Goal: Task Accomplishment & Management: Use online tool/utility

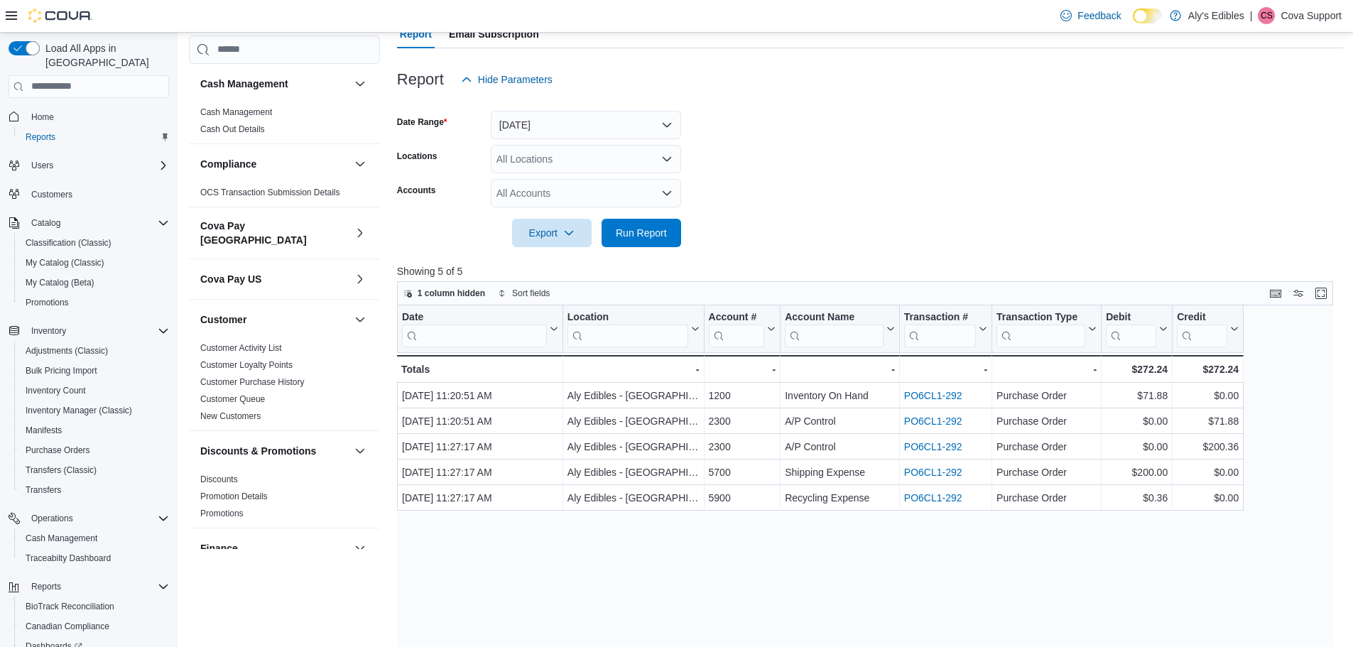
scroll to position [213, 0]
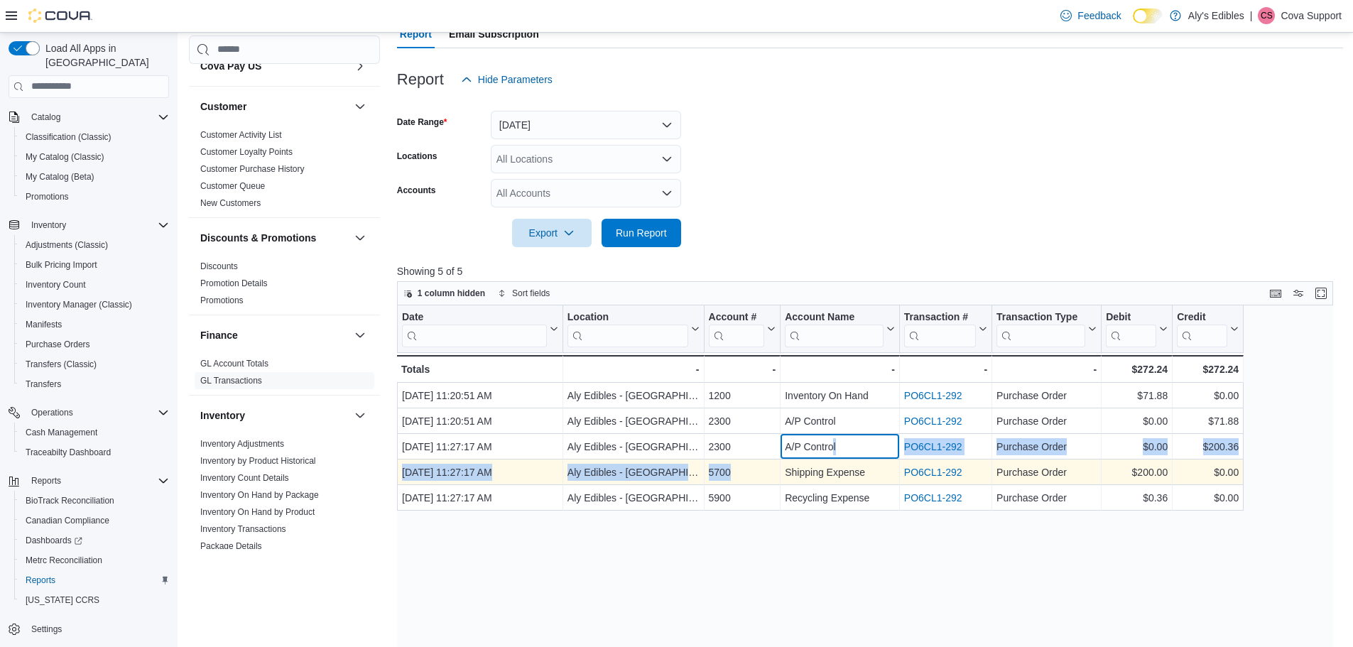
drag, startPoint x: 826, startPoint y: 443, endPoint x: 763, endPoint y: 460, distance: 66.1
click at [763, 460] on div "Date Click to view column header actions Location Click to view column header a…" at bounding box center [820, 407] width 846 height 205
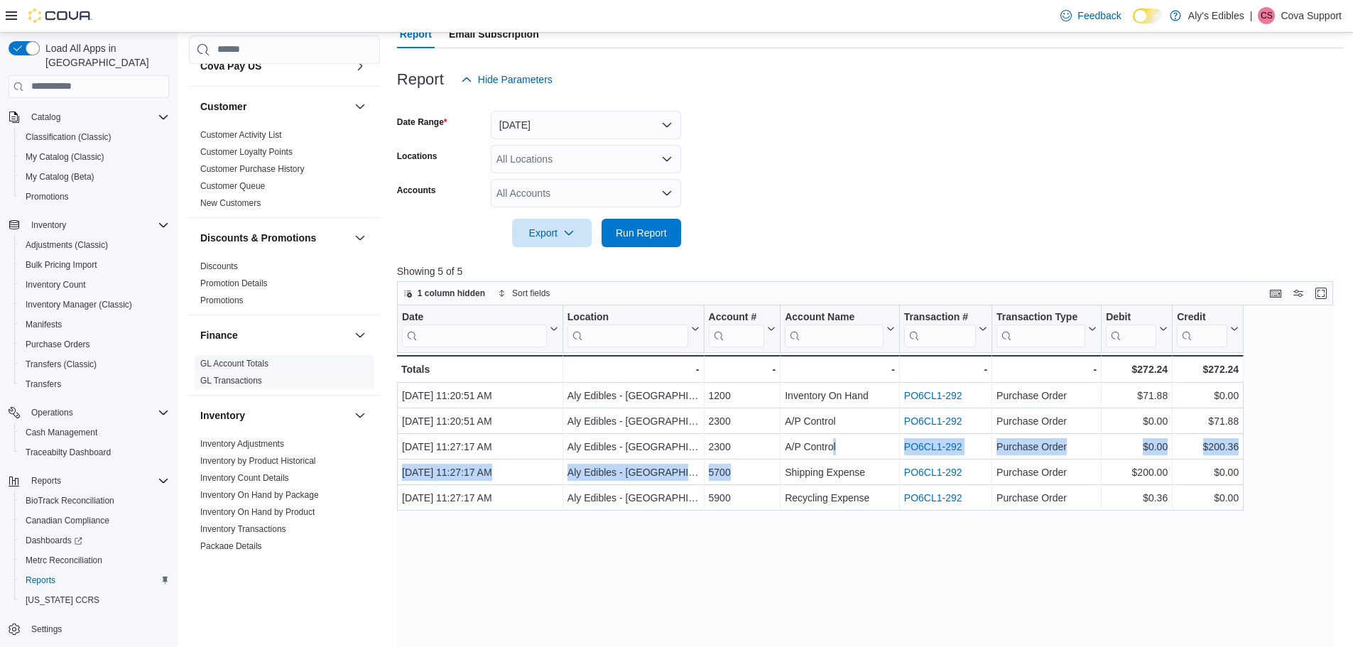
click at [237, 358] on span "GL Account Totals" at bounding box center [234, 363] width 68 height 11
click at [241, 359] on link "GL Account Totals" at bounding box center [234, 364] width 68 height 10
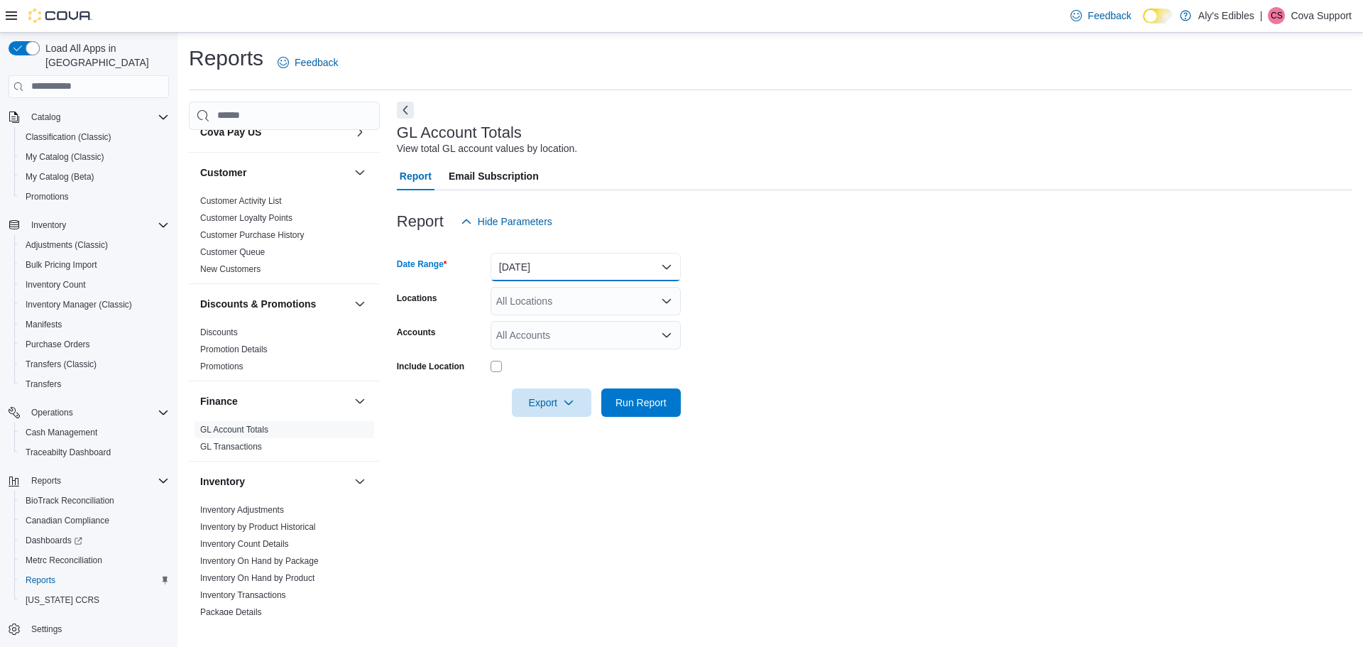
click at [603, 273] on button "[DATE]" at bounding box center [586, 267] width 190 height 28
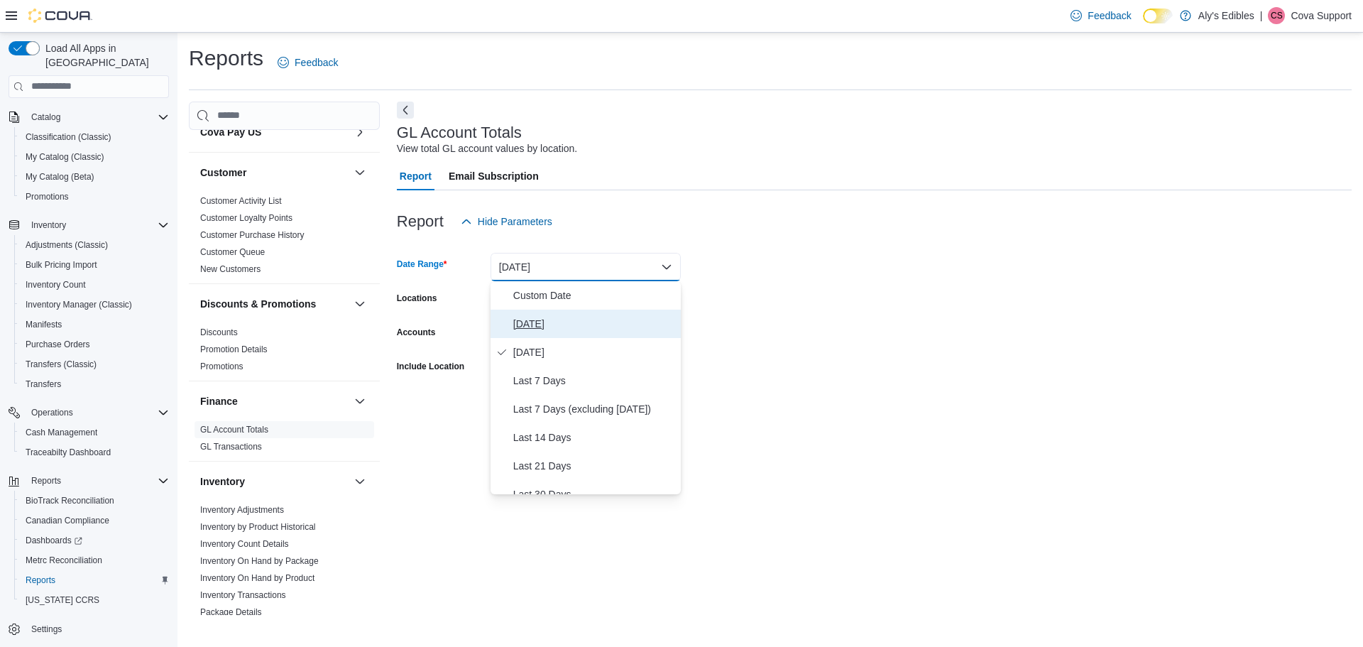
click at [535, 322] on span "[DATE]" at bounding box center [594, 323] width 162 height 17
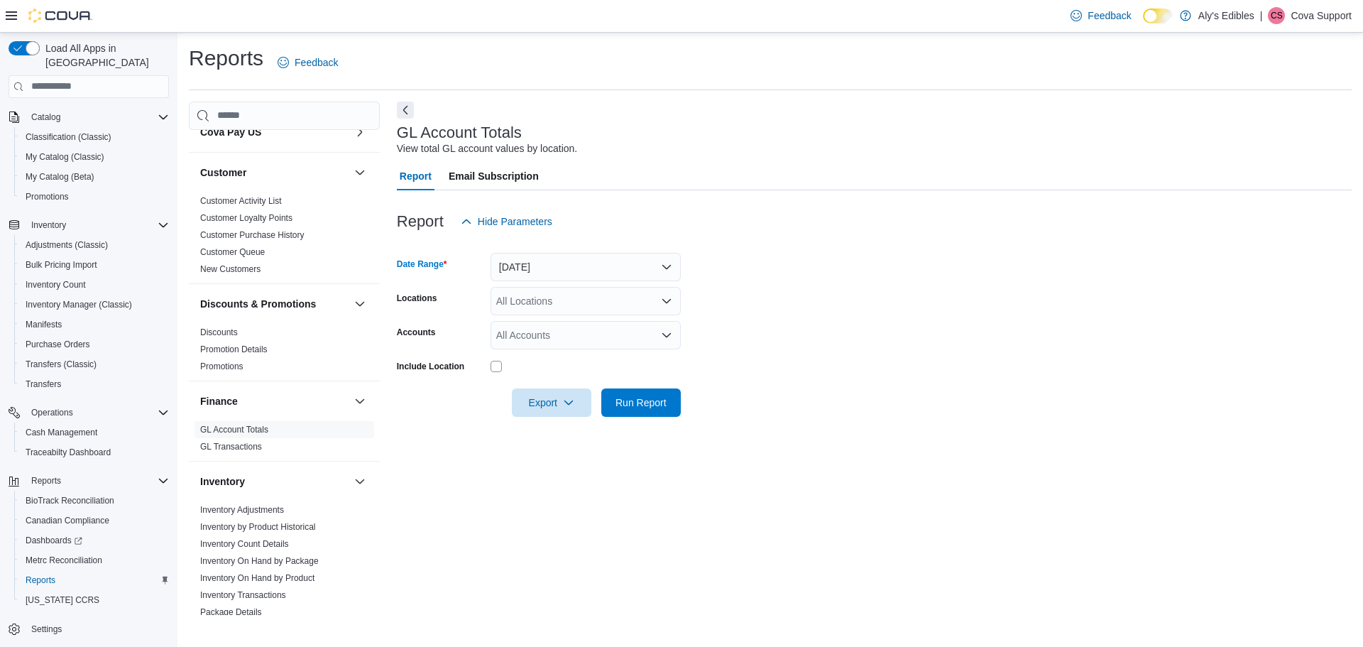
click at [556, 335] on div "All Accounts" at bounding box center [586, 335] width 190 height 28
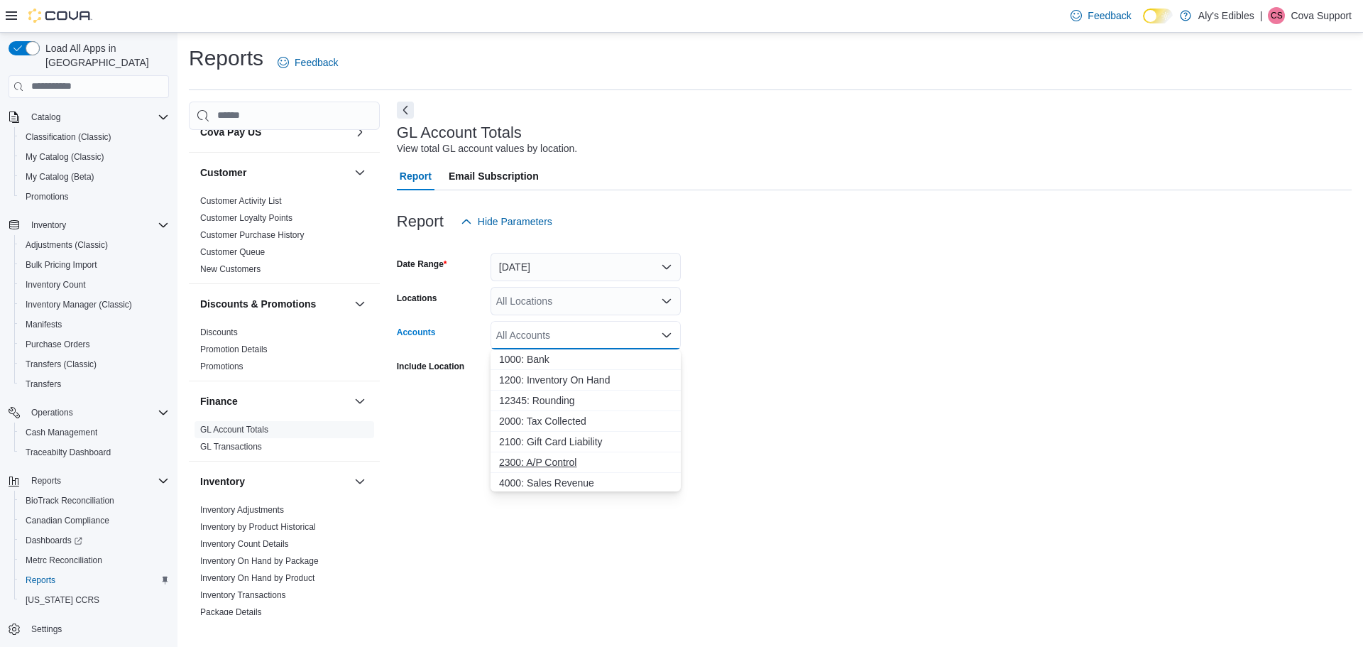
click at [574, 464] on span "2300: A/P Control" at bounding box center [585, 462] width 173 height 14
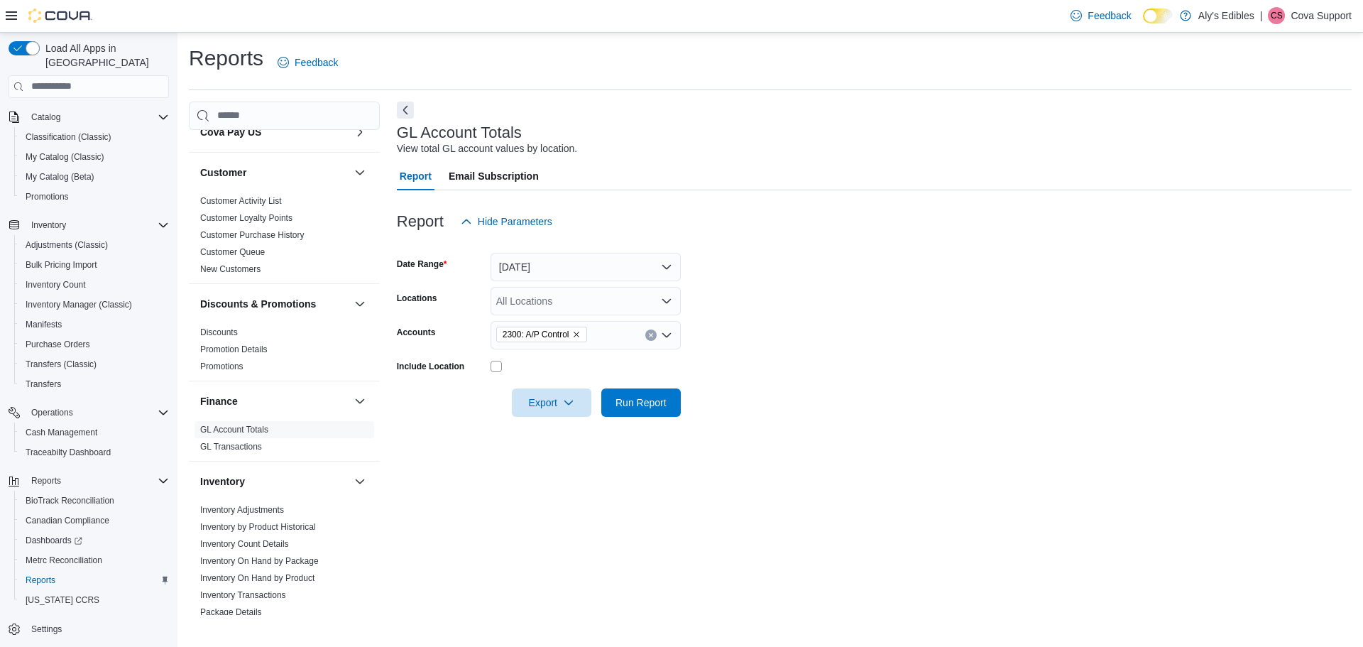
drag, startPoint x: 781, startPoint y: 328, endPoint x: 714, endPoint y: 403, distance: 100.6
click at [781, 329] on form "Date Range [DATE] Locations All Locations Accounts 2300: A/P Control Include Lo…" at bounding box center [874, 326] width 955 height 181
click at [632, 408] on span "Run Report" at bounding box center [641, 402] width 51 height 14
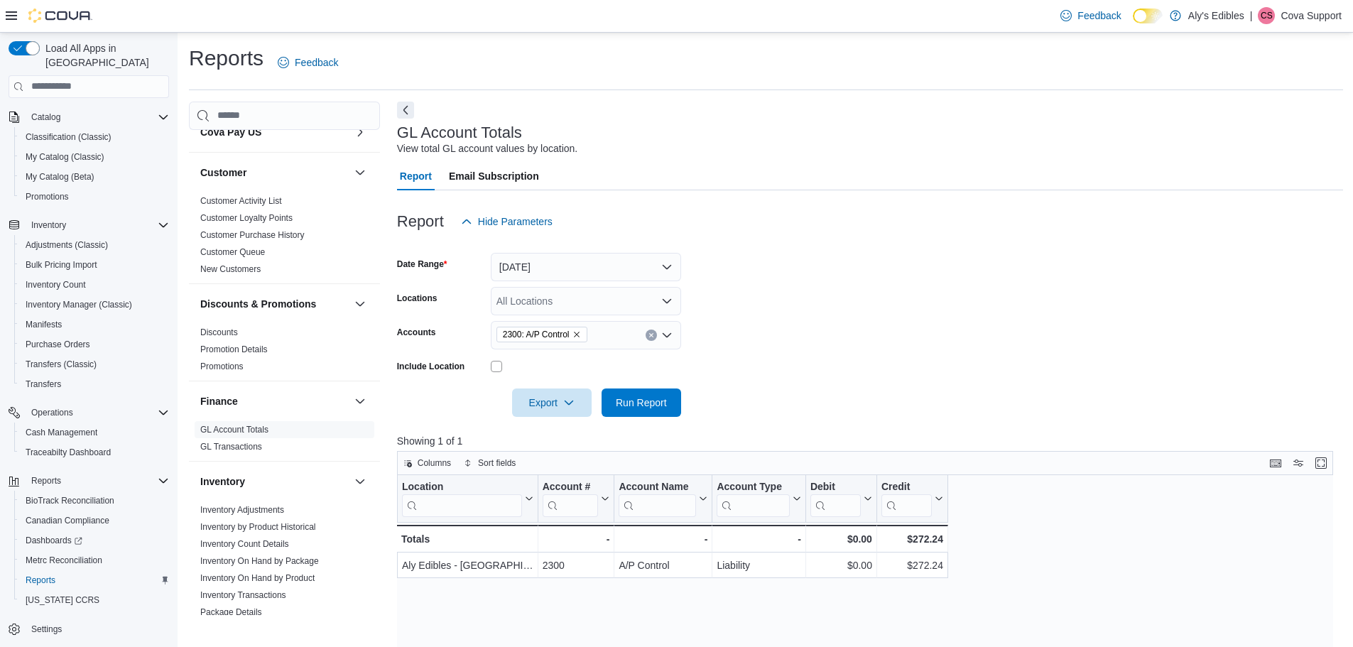
scroll to position [71, 0]
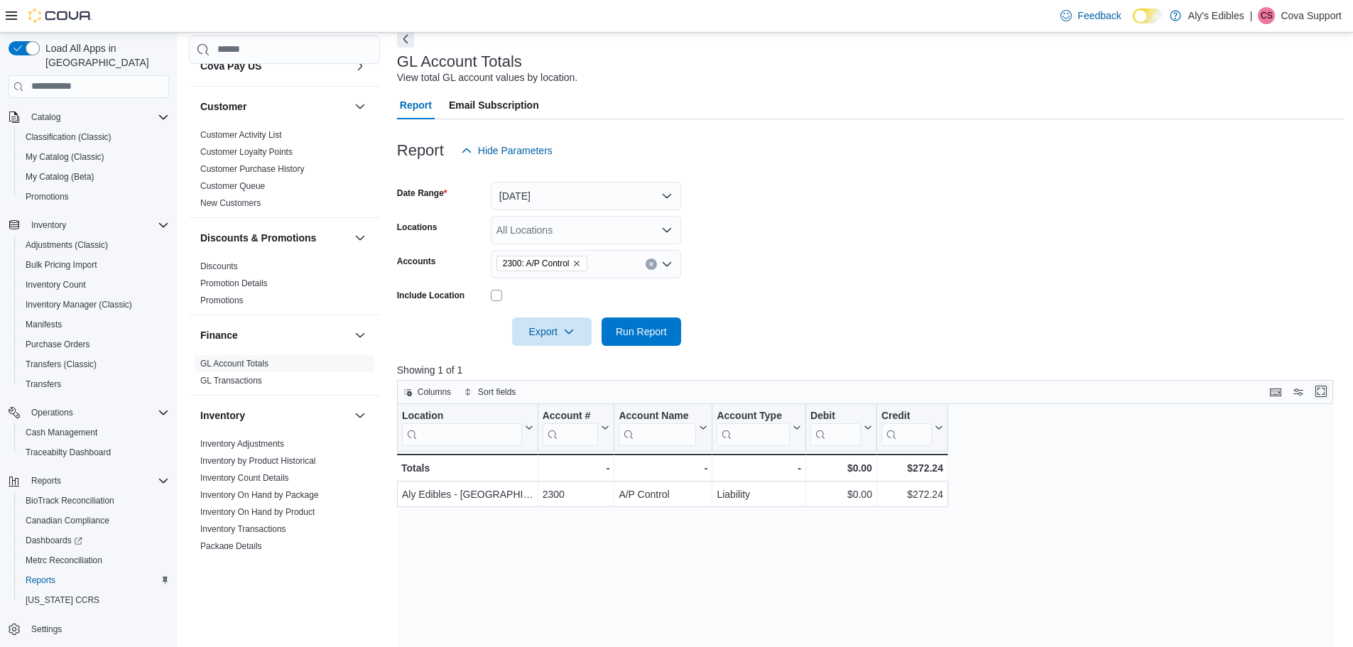
click at [1329, 390] on button "Enter fullscreen" at bounding box center [1320, 391] width 17 height 17
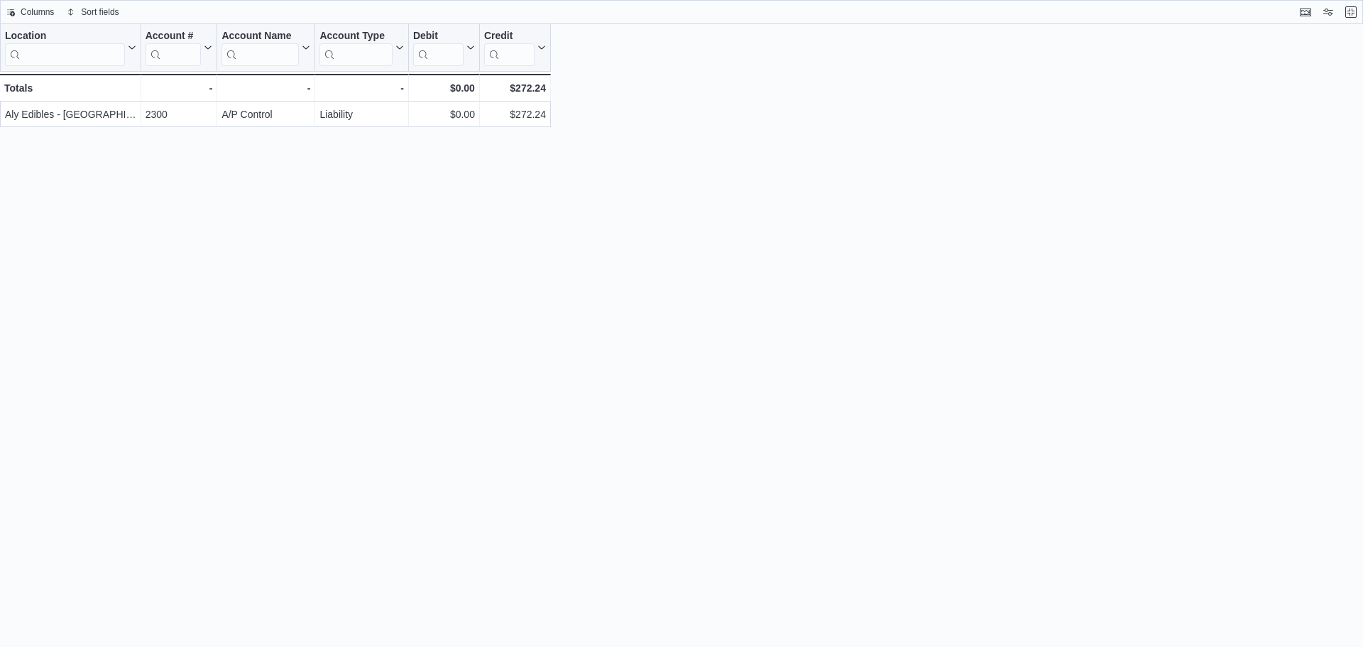
drag, startPoint x: 329, startPoint y: 488, endPoint x: 455, endPoint y: 444, distance: 133.2
click at [337, 481] on div "Location Click to view column header actions Account # Click to view column hea…" at bounding box center [681, 335] width 1363 height 623
click at [1352, 13] on button "Exit fullscreen" at bounding box center [1351, 12] width 17 height 17
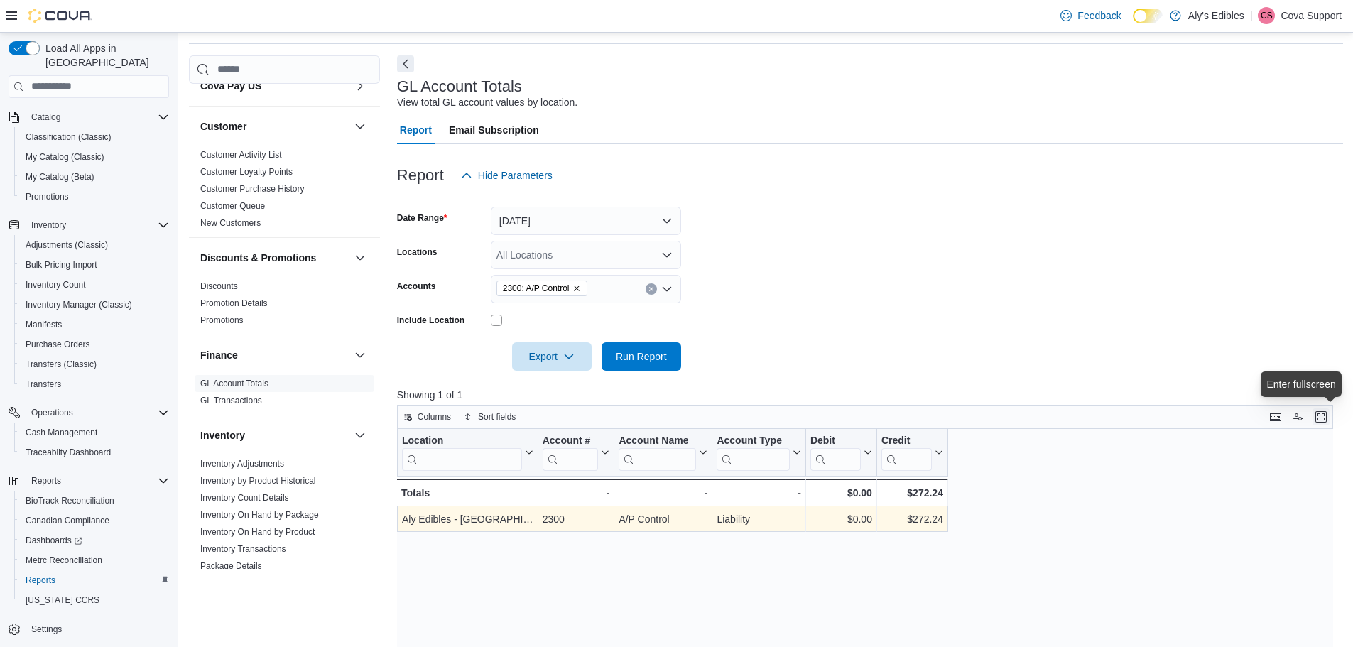
scroll to position [71, 0]
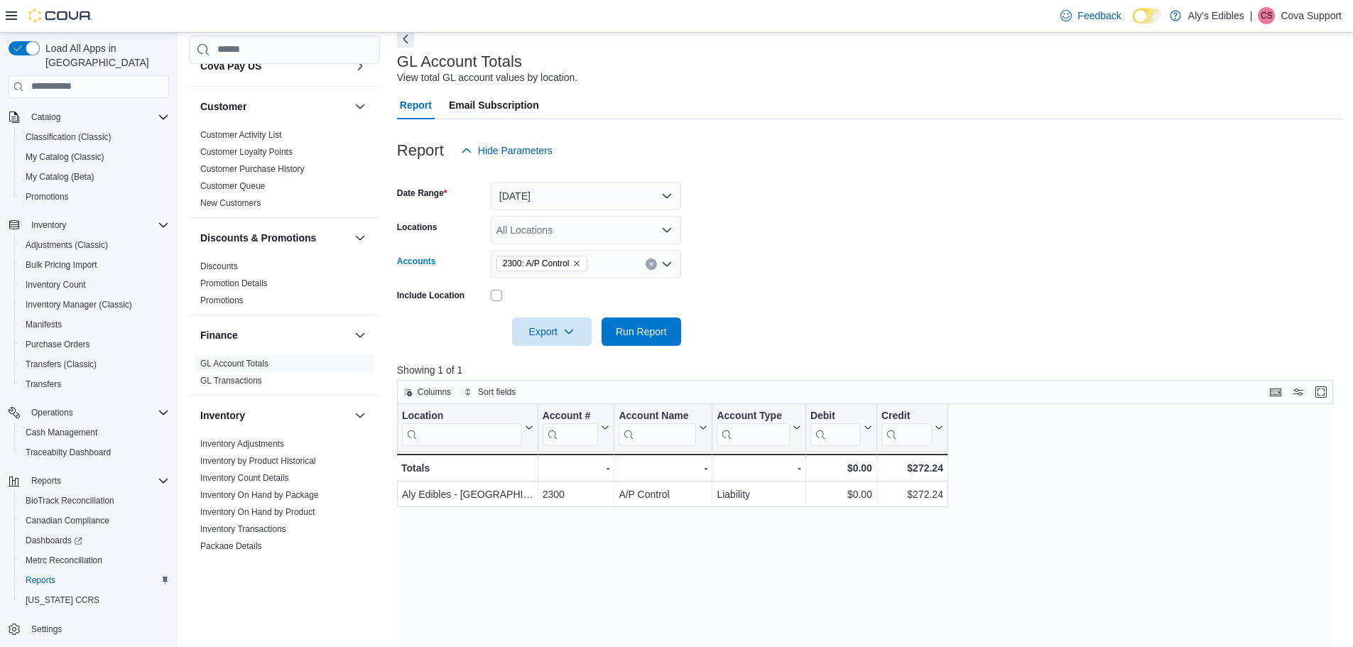
click at [652, 263] on icon "Clear input" at bounding box center [651, 264] width 4 height 4
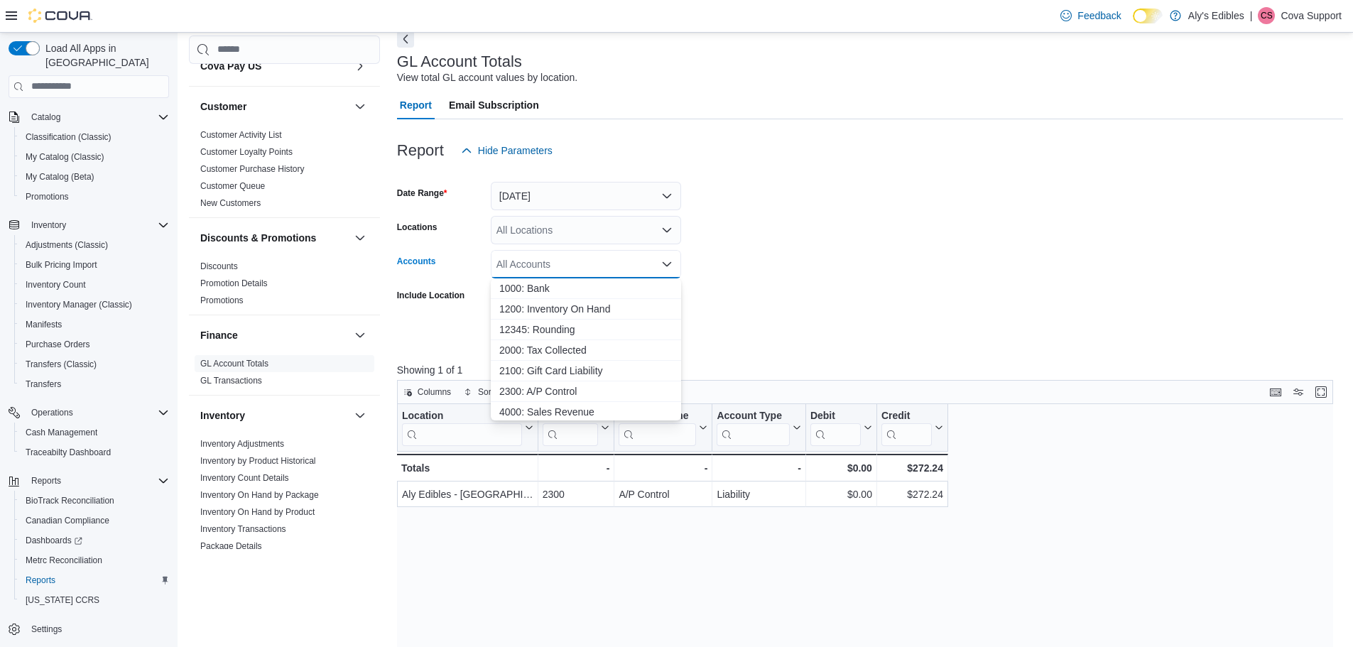
click at [854, 220] on form "Date Range [DATE] Locations All Locations Accounts All Accounts Combo box. Sele…" at bounding box center [870, 255] width 946 height 181
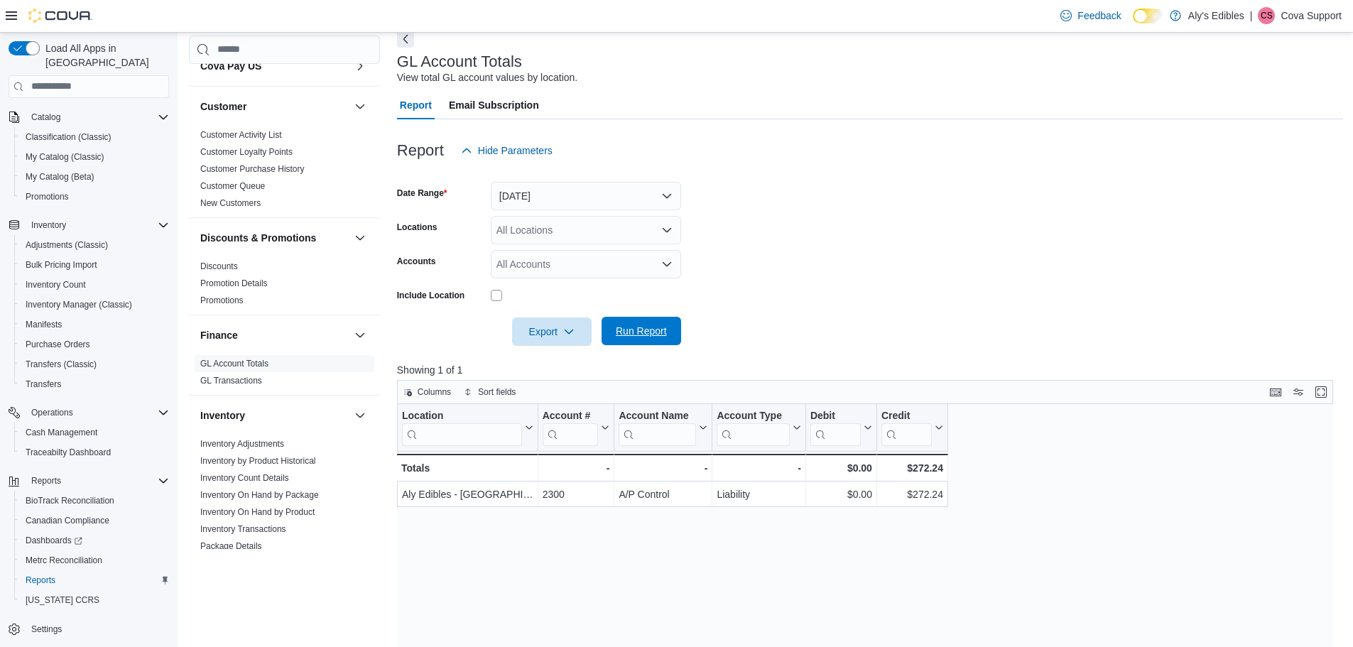
click at [651, 333] on span "Run Report" at bounding box center [641, 331] width 51 height 14
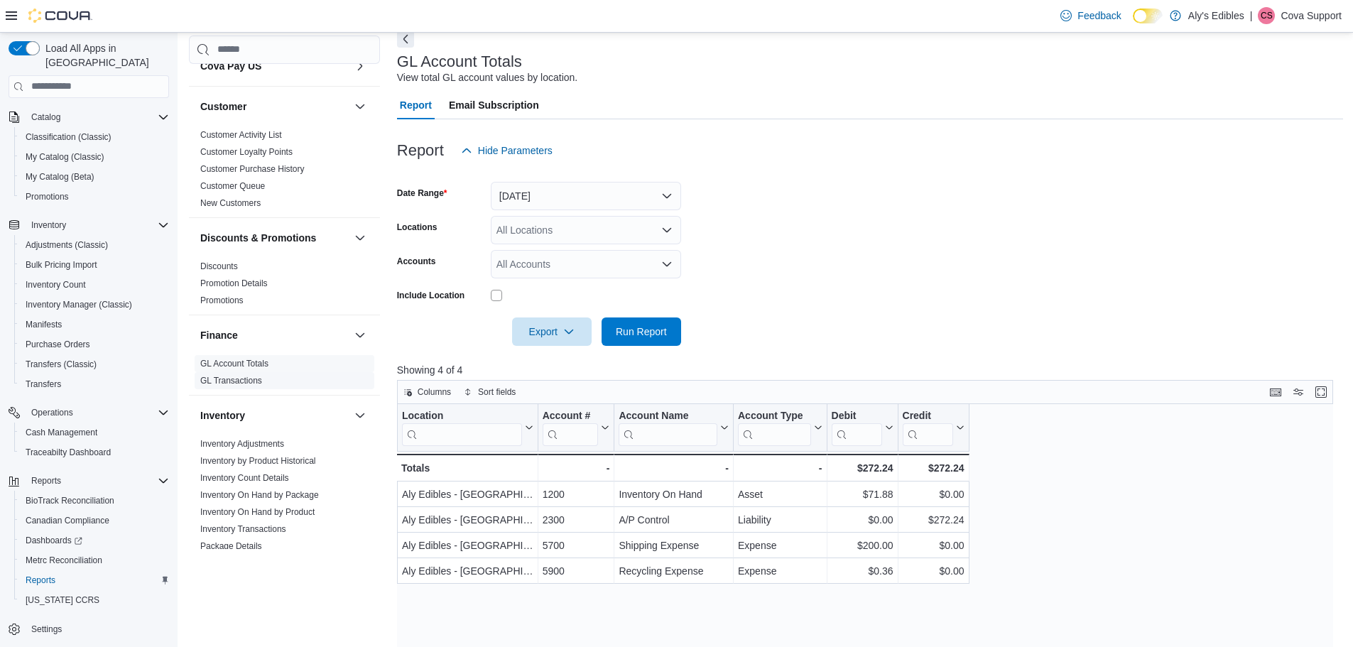
click at [254, 376] on link "GL Transactions" at bounding box center [231, 381] width 62 height 10
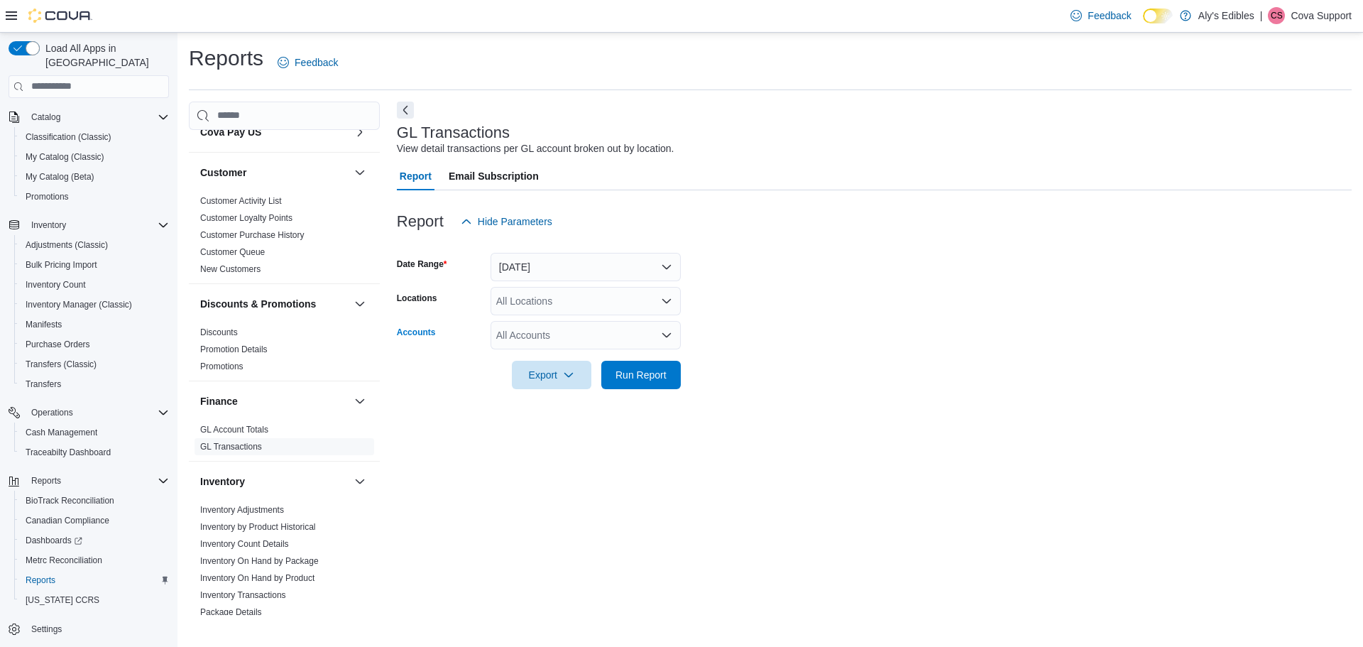
click at [572, 337] on div "All Accounts" at bounding box center [586, 335] width 190 height 28
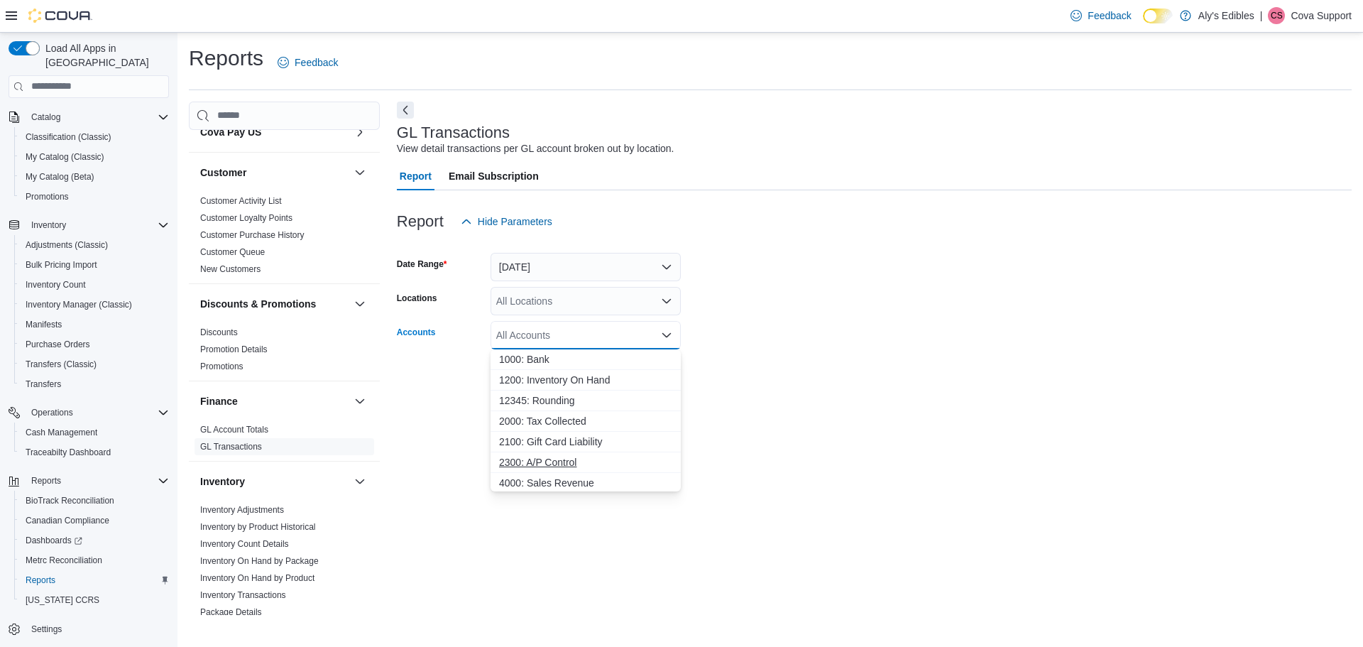
click at [567, 462] on span "2300: A/P Control" at bounding box center [585, 462] width 173 height 14
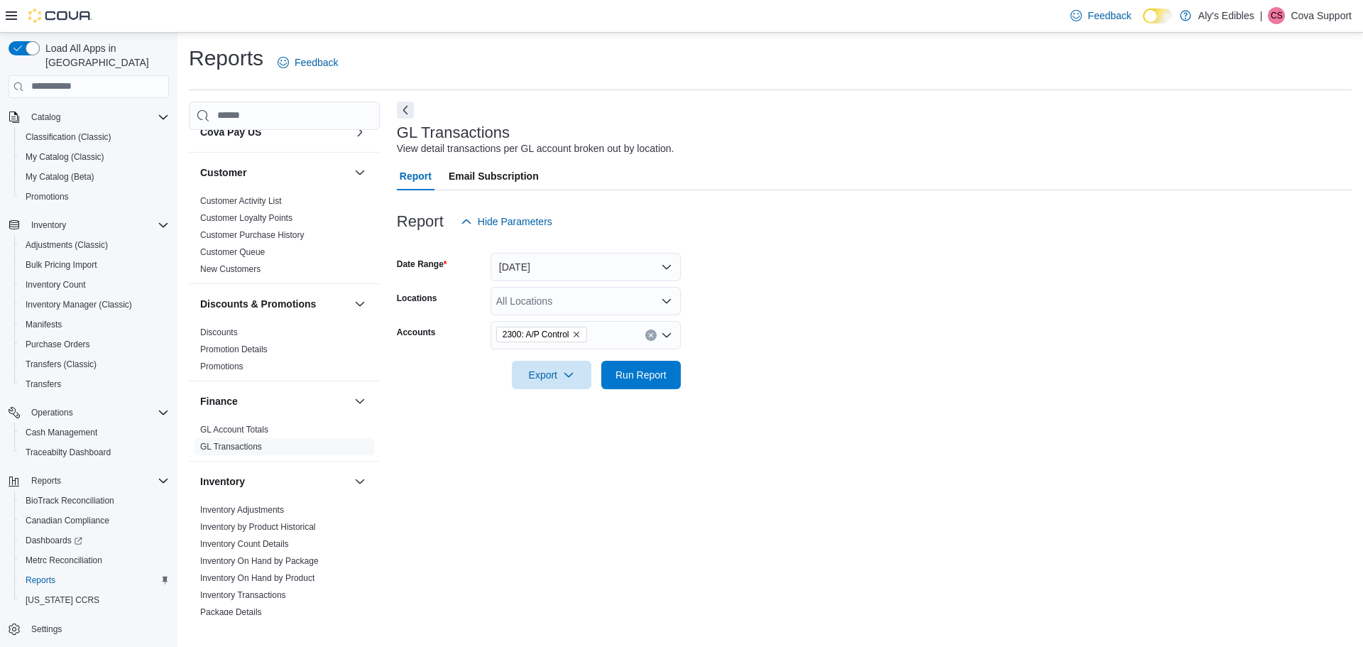
click at [817, 230] on div "Report Hide Parameters" at bounding box center [874, 221] width 955 height 28
click at [593, 269] on button "[DATE]" at bounding box center [586, 267] width 190 height 28
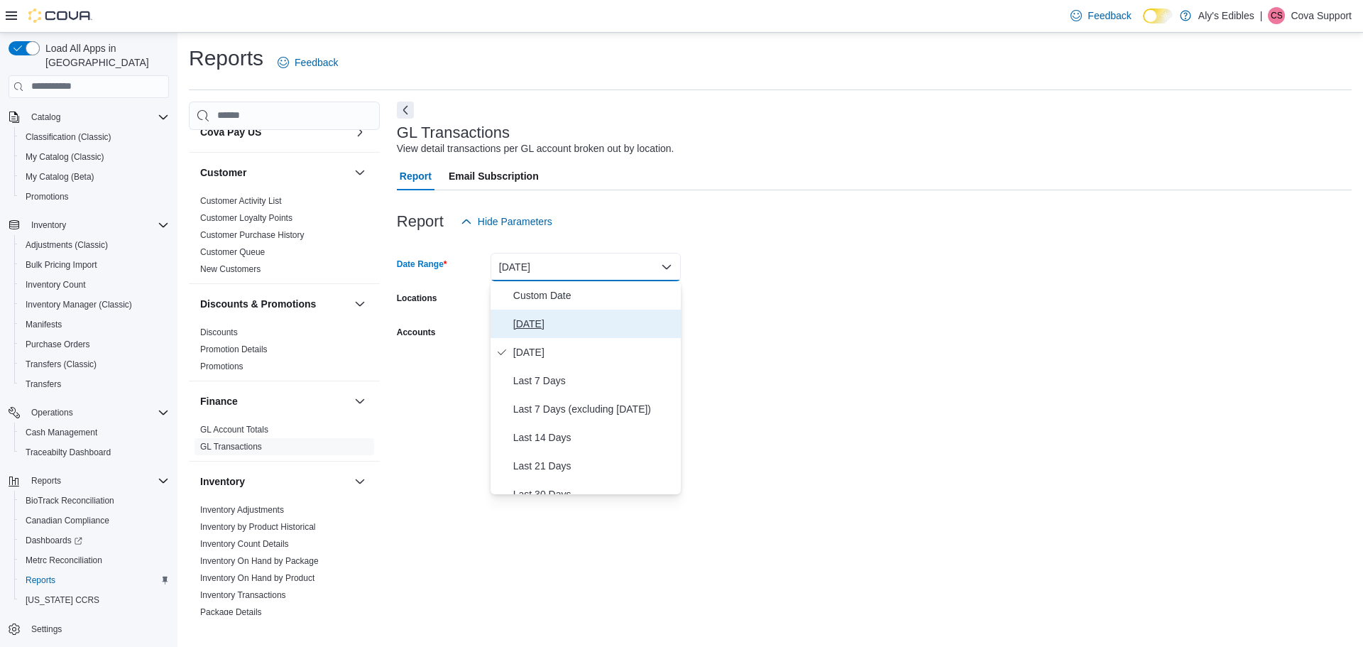
drag, startPoint x: 557, startPoint y: 323, endPoint x: 569, endPoint y: 330, distance: 13.4
click at [557, 324] on span "[DATE]" at bounding box center [594, 323] width 162 height 17
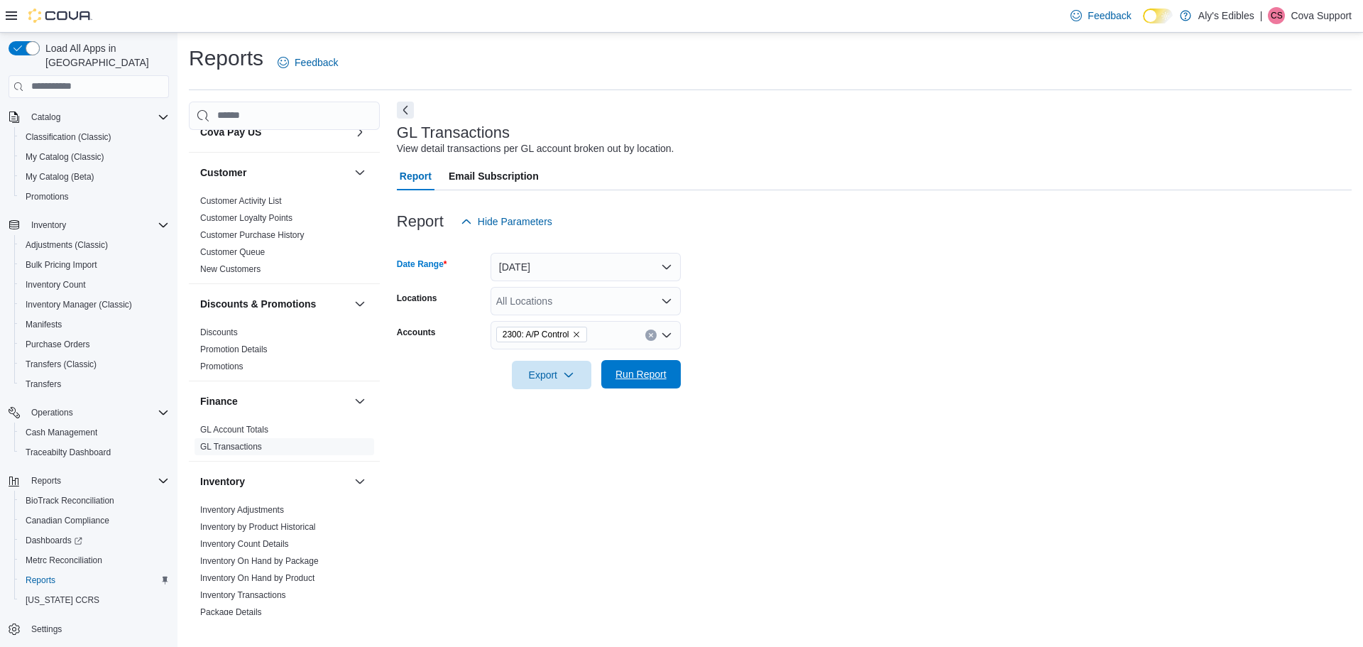
drag, startPoint x: 812, startPoint y: 327, endPoint x: 647, endPoint y: 388, distance: 175.9
click at [788, 328] on form "Date Range [DATE] Locations All Locations Accounts 2300: A/P Control Export Run…" at bounding box center [874, 312] width 955 height 153
click at [644, 378] on span "Run Report" at bounding box center [641, 374] width 51 height 14
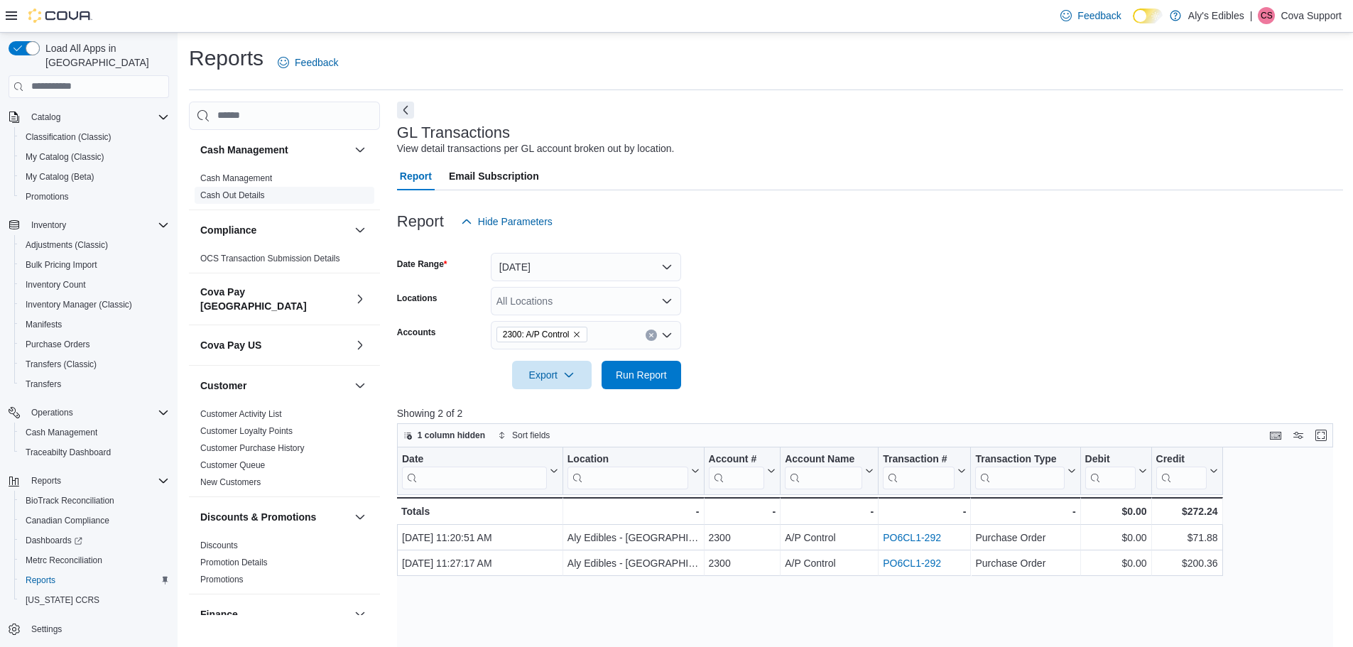
click at [253, 196] on link "Cash Out Details" at bounding box center [232, 195] width 65 height 10
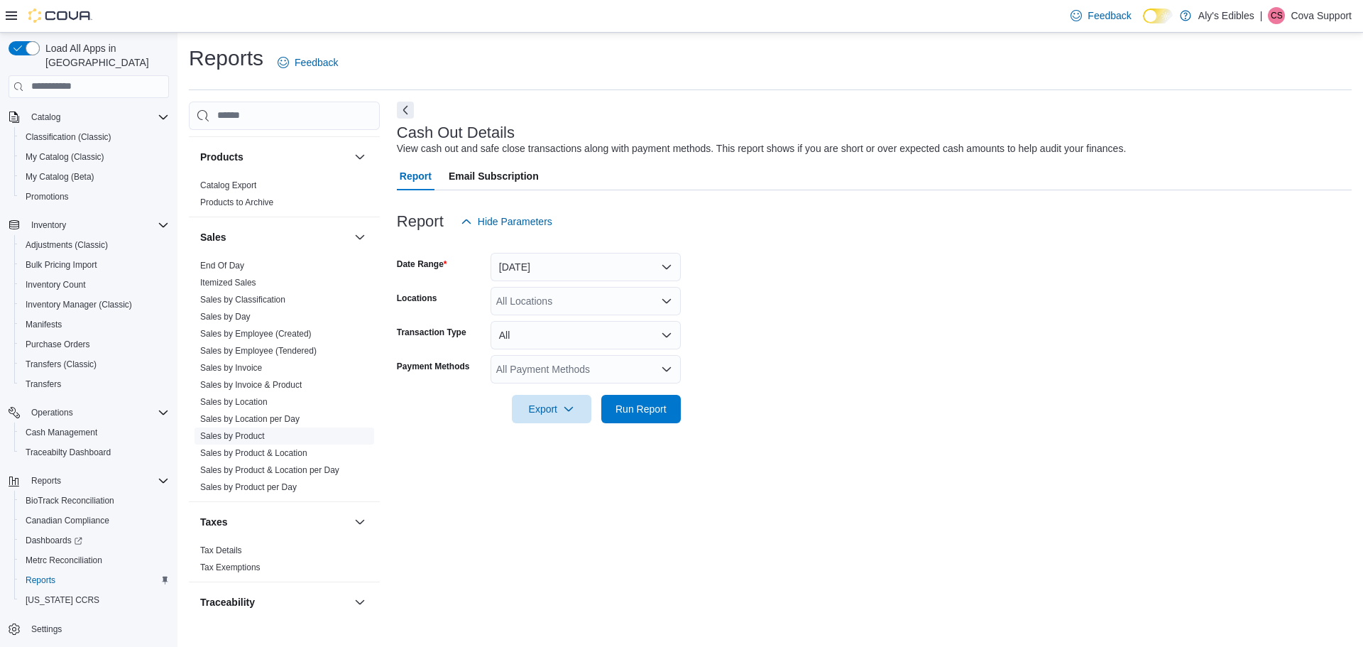
scroll to position [1028, 0]
